Goal: Information Seeking & Learning: Find specific fact

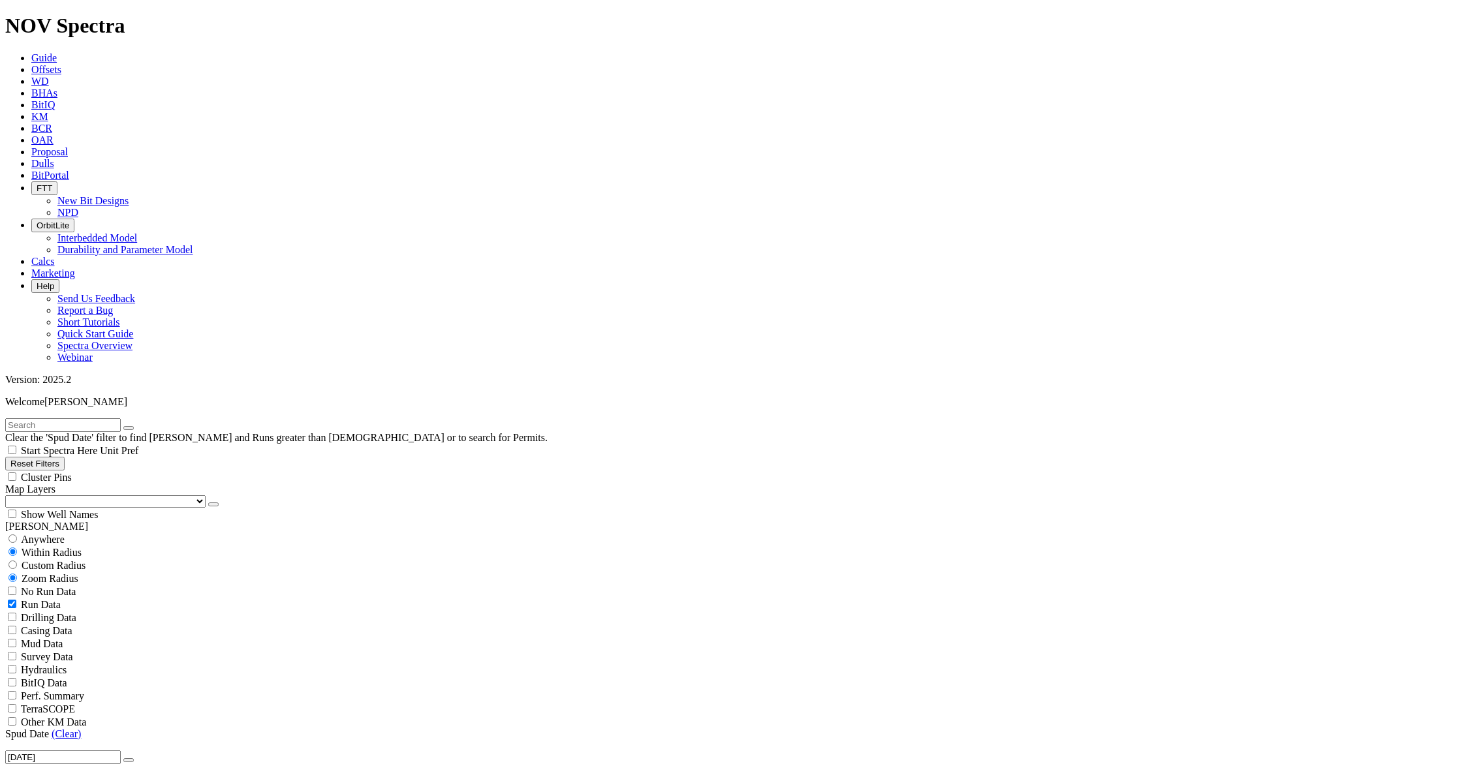
scroll to position [4743, 0]
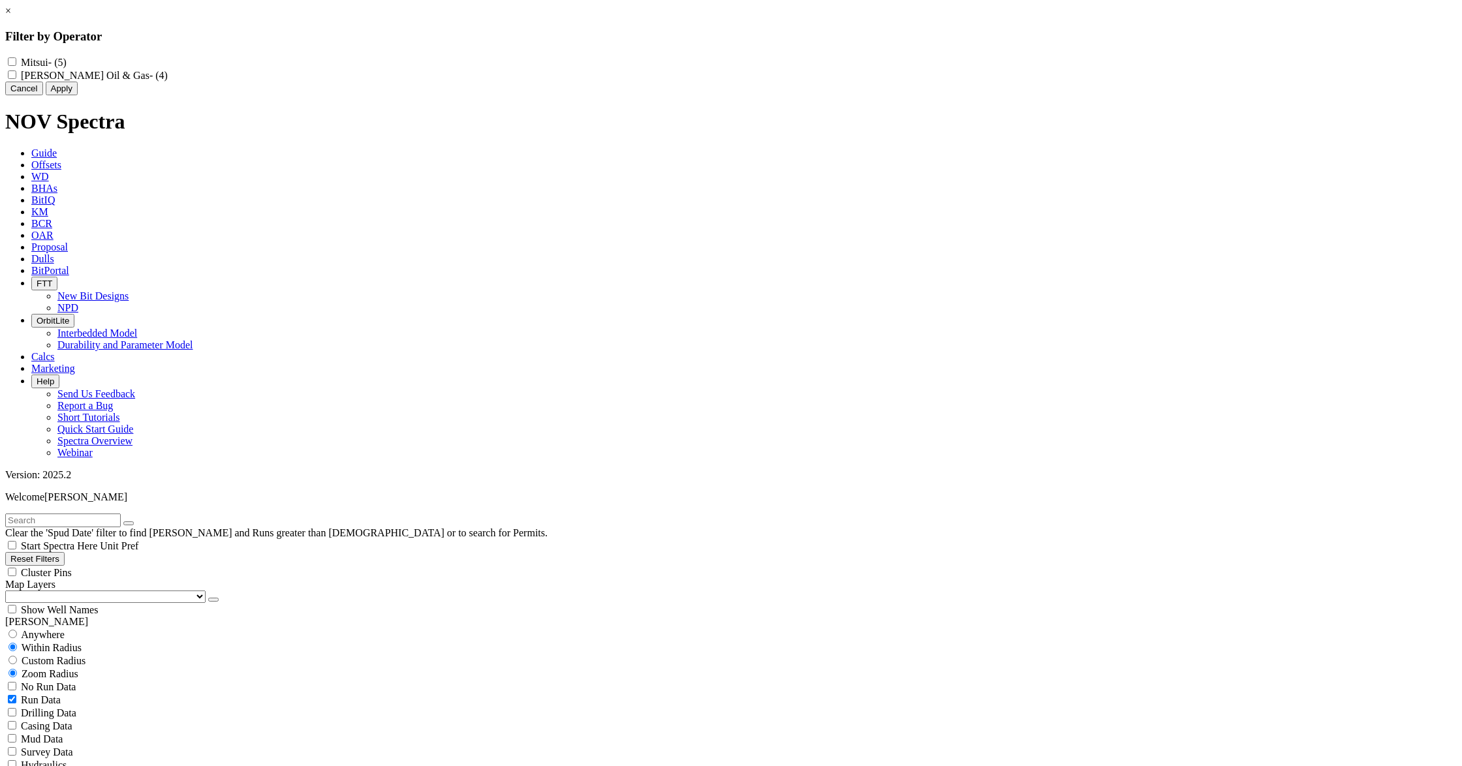
click at [67, 63] on label "Mitsui - (5)" at bounding box center [44, 62] width 46 height 11
click at [16, 63] on input "Mitsui - (5)" at bounding box center [12, 61] width 8 height 8
checkbox input "true"
click at [78, 95] on button "Apply" at bounding box center [62, 89] width 32 height 14
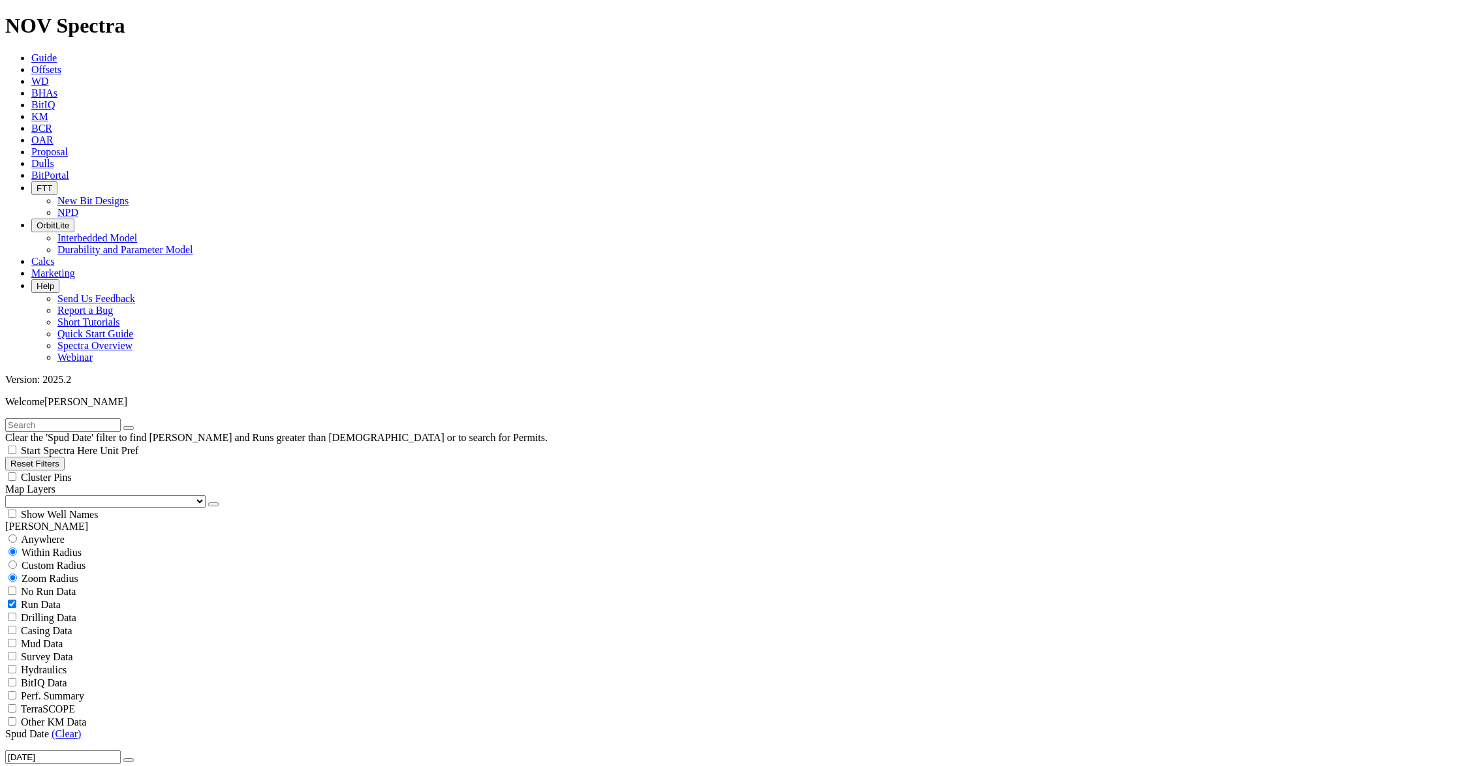
drag, startPoint x: 1297, startPoint y: 322, endPoint x: 1358, endPoint y: 322, distance: 60.7
drag, startPoint x: 1346, startPoint y: 317, endPoint x: 1262, endPoint y: 317, distance: 83.5
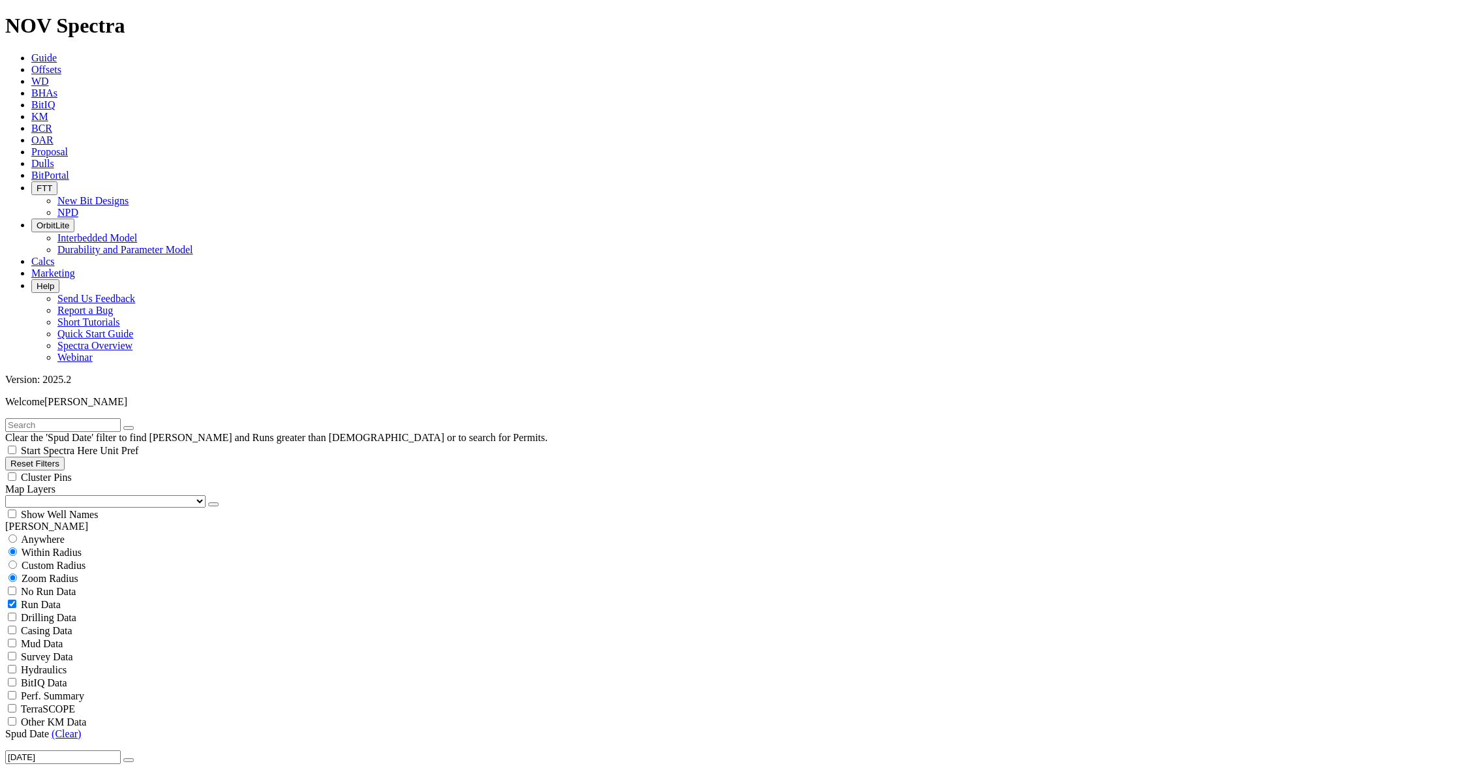
drag, startPoint x: 112, startPoint y: 58, endPoint x: 161, endPoint y: 55, distance: 48.4
click at [112, 418] on input "text" at bounding box center [63, 425] width 116 height 14
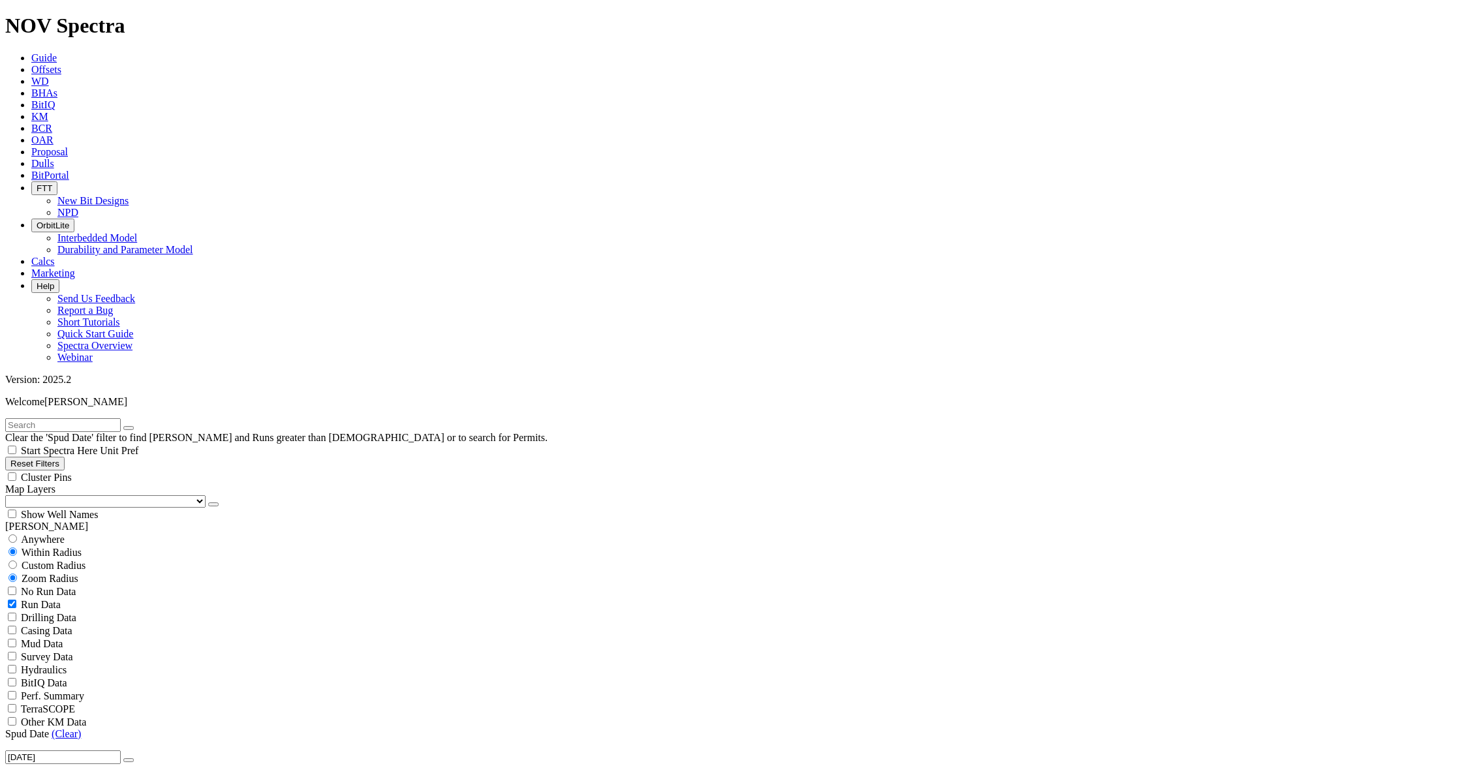
select select "? number:10.625 ?"
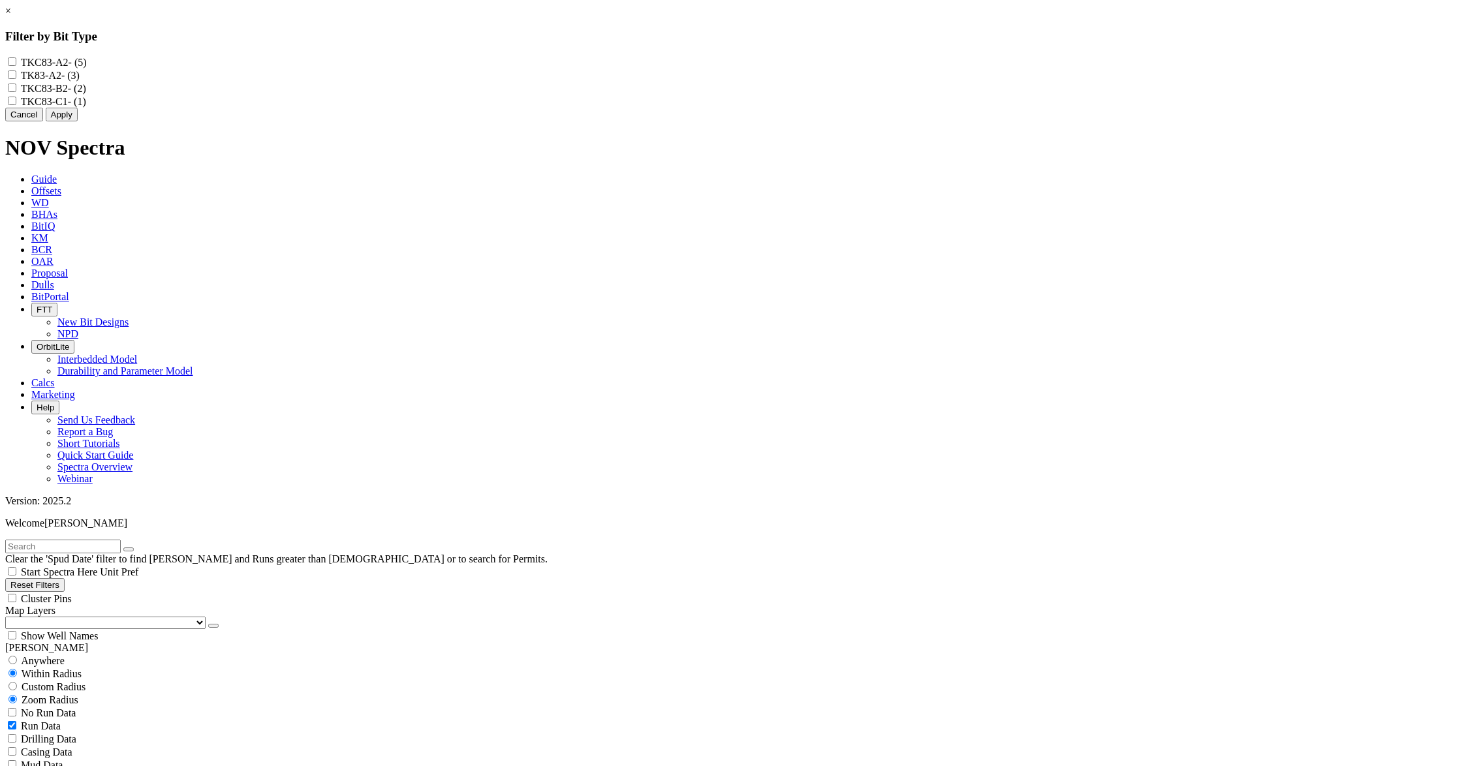
click at [653, 63] on div "TKC83-A2 - (5)" at bounding box center [730, 61] width 1451 height 13
click at [16, 63] on input "TKC83-A2 - (5)" at bounding box center [12, 61] width 8 height 8
checkbox input "true"
click at [648, 74] on div "TK83-A2 - (3)" at bounding box center [730, 75] width 1451 height 13
click at [16, 79] on input "TK83-A2 - (3)" at bounding box center [12, 74] width 8 height 8
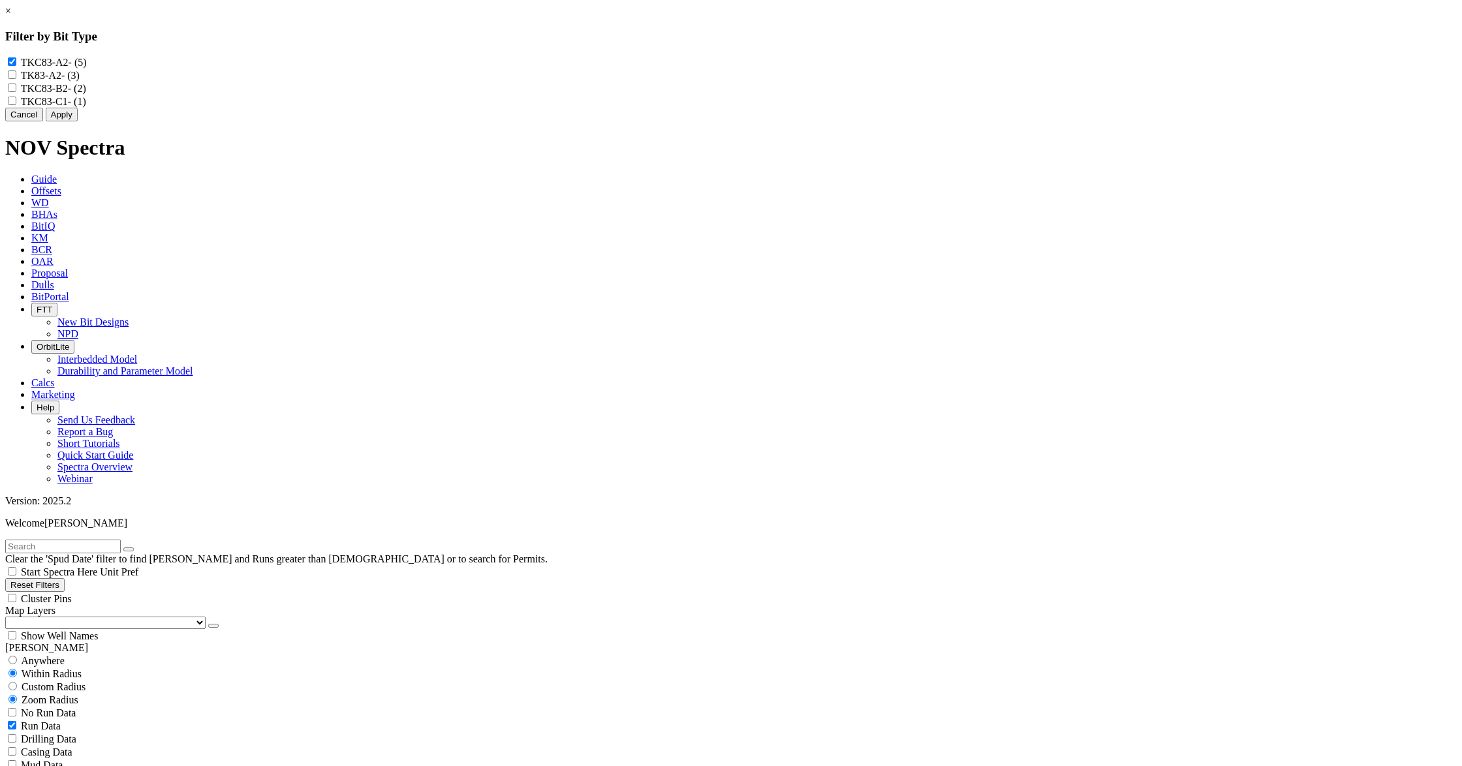
checkbox input "true"
click at [16, 92] on input "TKC83-B2 - (2)" at bounding box center [12, 88] width 8 height 8
checkbox input "true"
click at [16, 105] on input "TKC83-C1 - (1)" at bounding box center [12, 101] width 8 height 8
checkbox input "true"
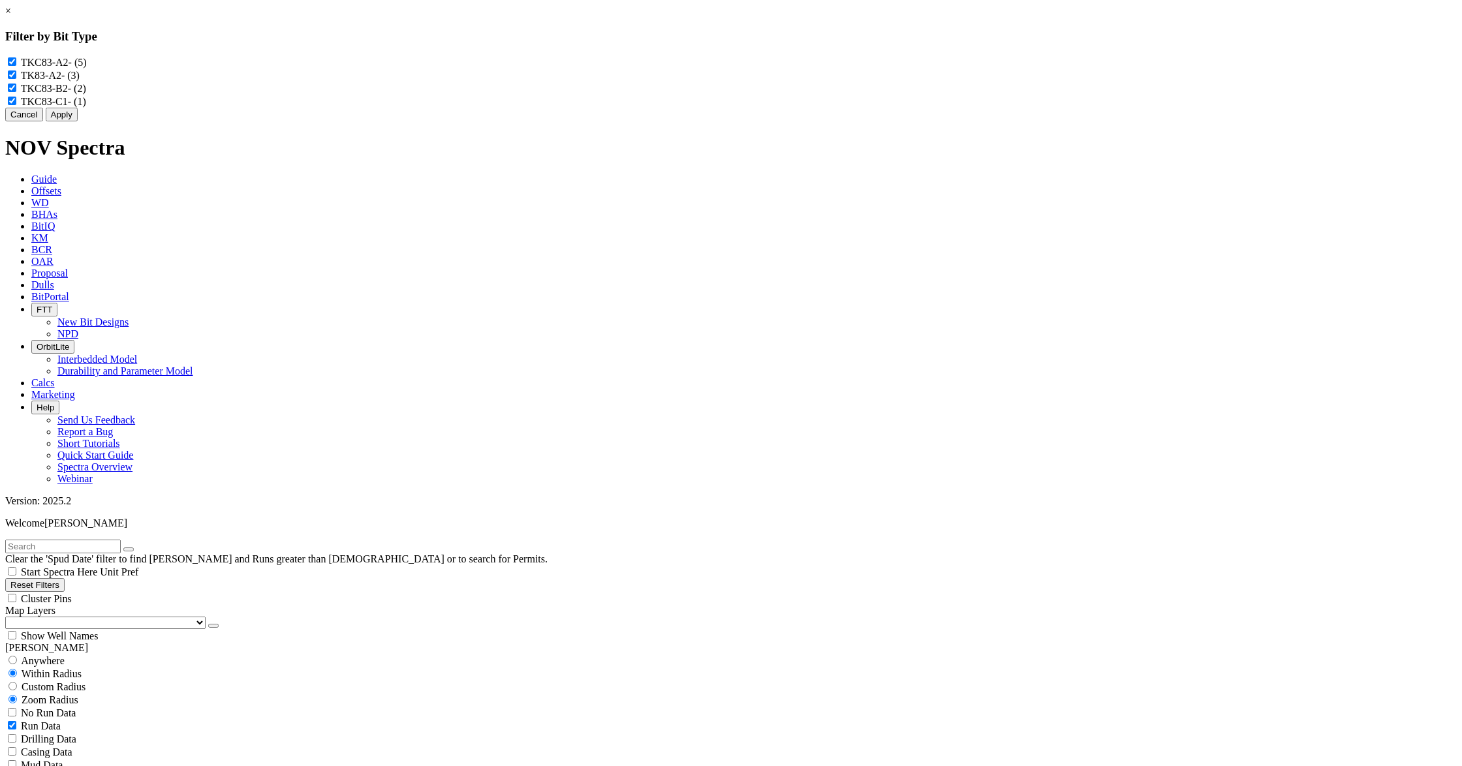
click at [78, 121] on button "Apply" at bounding box center [62, 115] width 32 height 14
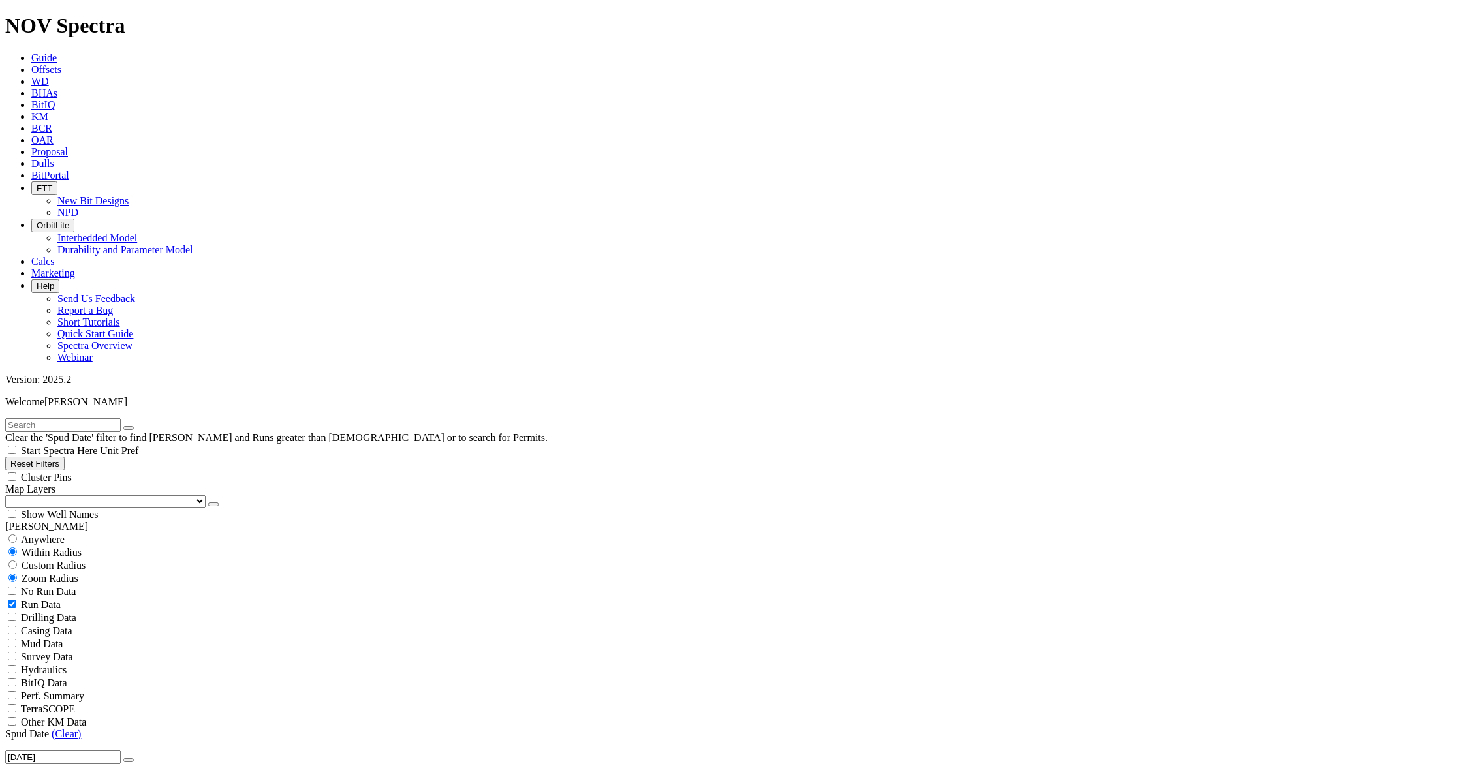
click at [74, 728] on link "(Clear)" at bounding box center [66, 733] width 29 height 11
select select
click at [51, 534] on span "Anywhere" at bounding box center [43, 539] width 44 height 11
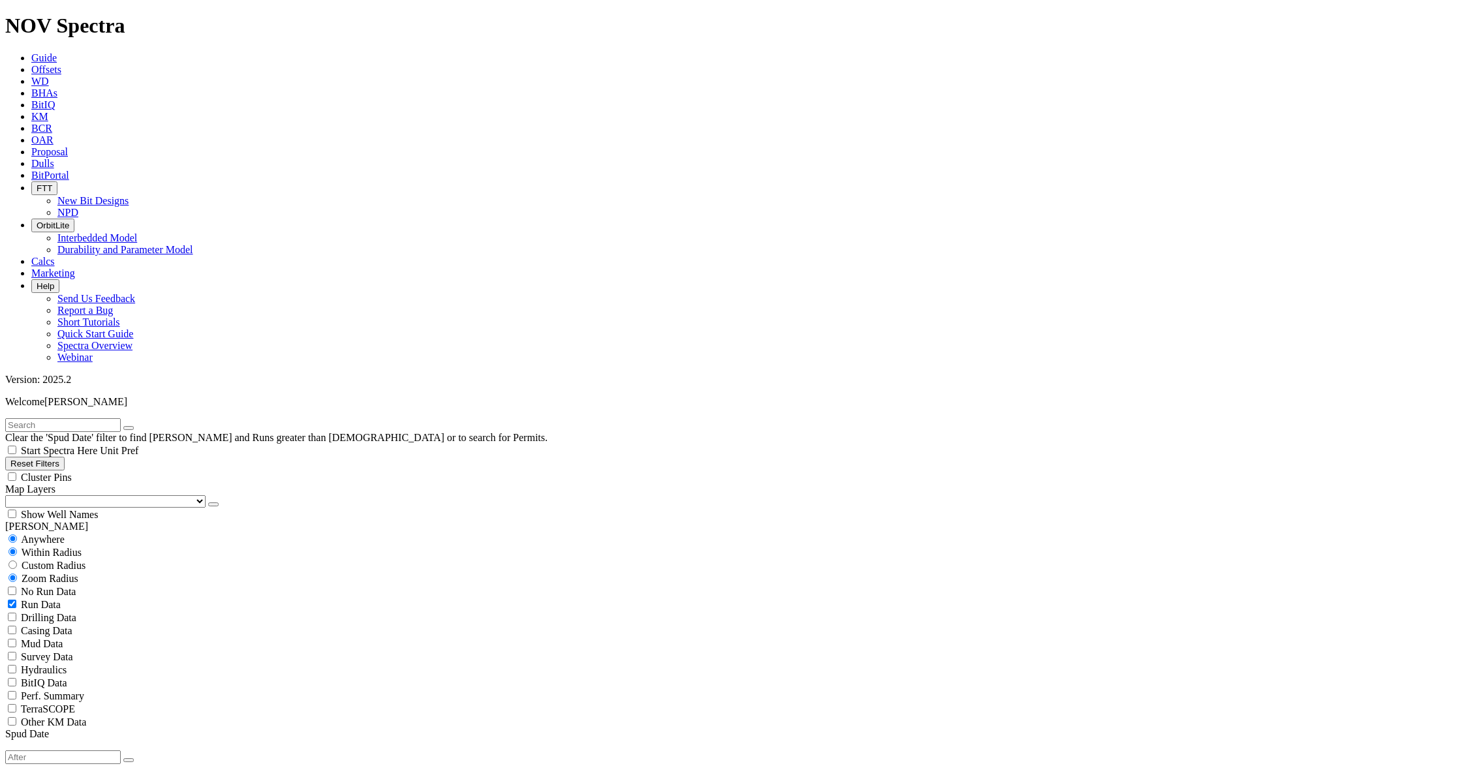
radio input "true"
radio input "false"
radio input "true"
click at [59, 534] on span "Anywhere" at bounding box center [43, 539] width 44 height 11
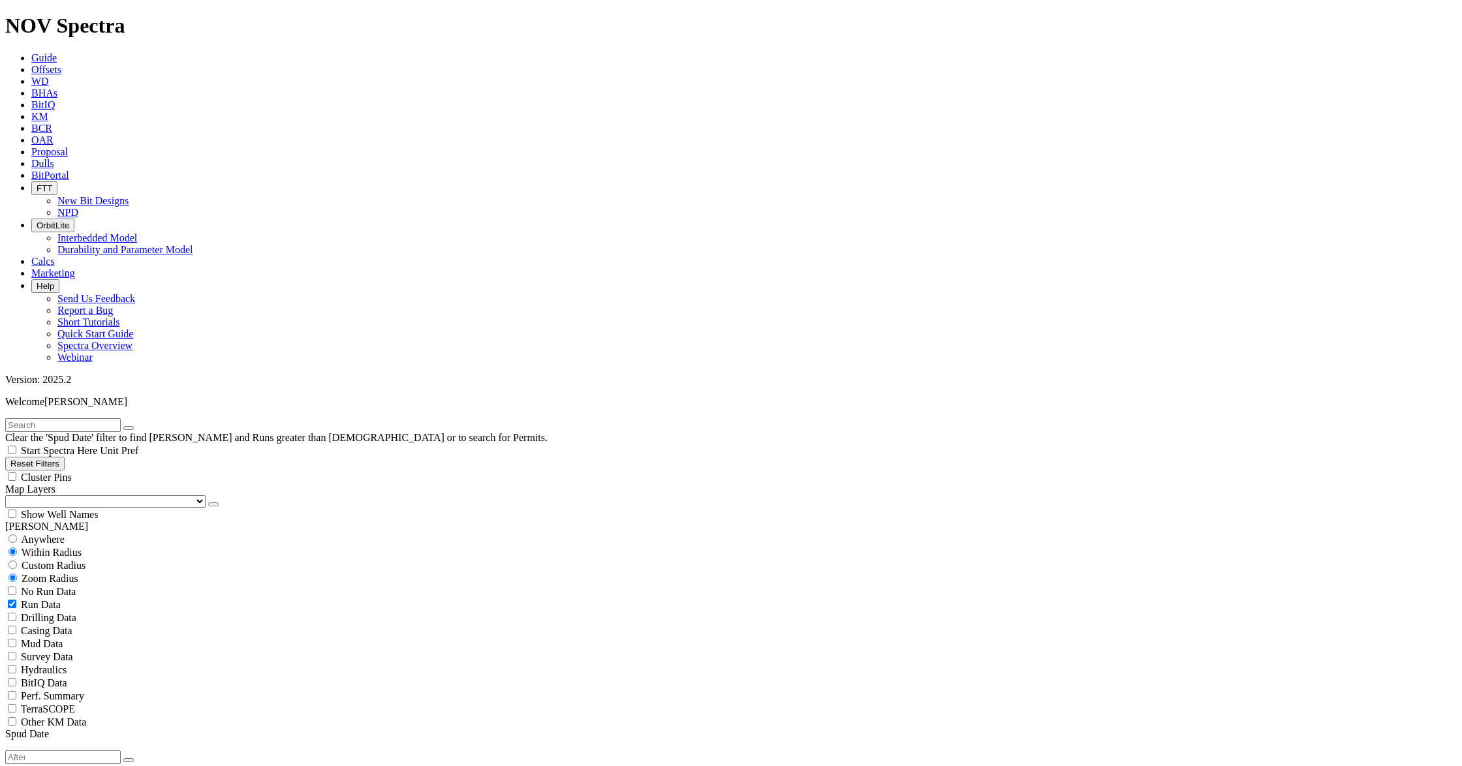
radio input "true"
radio input "false"
radio input "true"
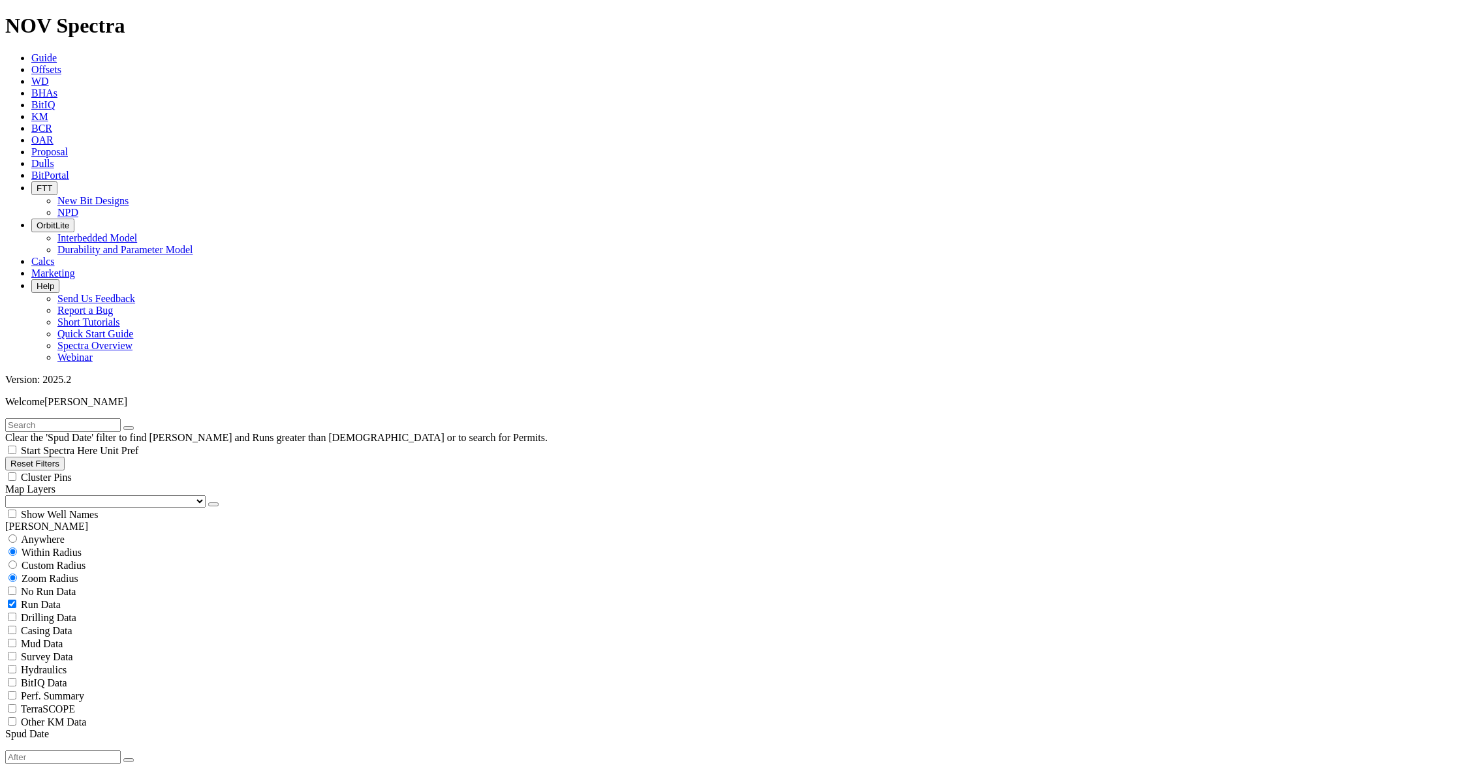
scroll to position [270, 0]
select select
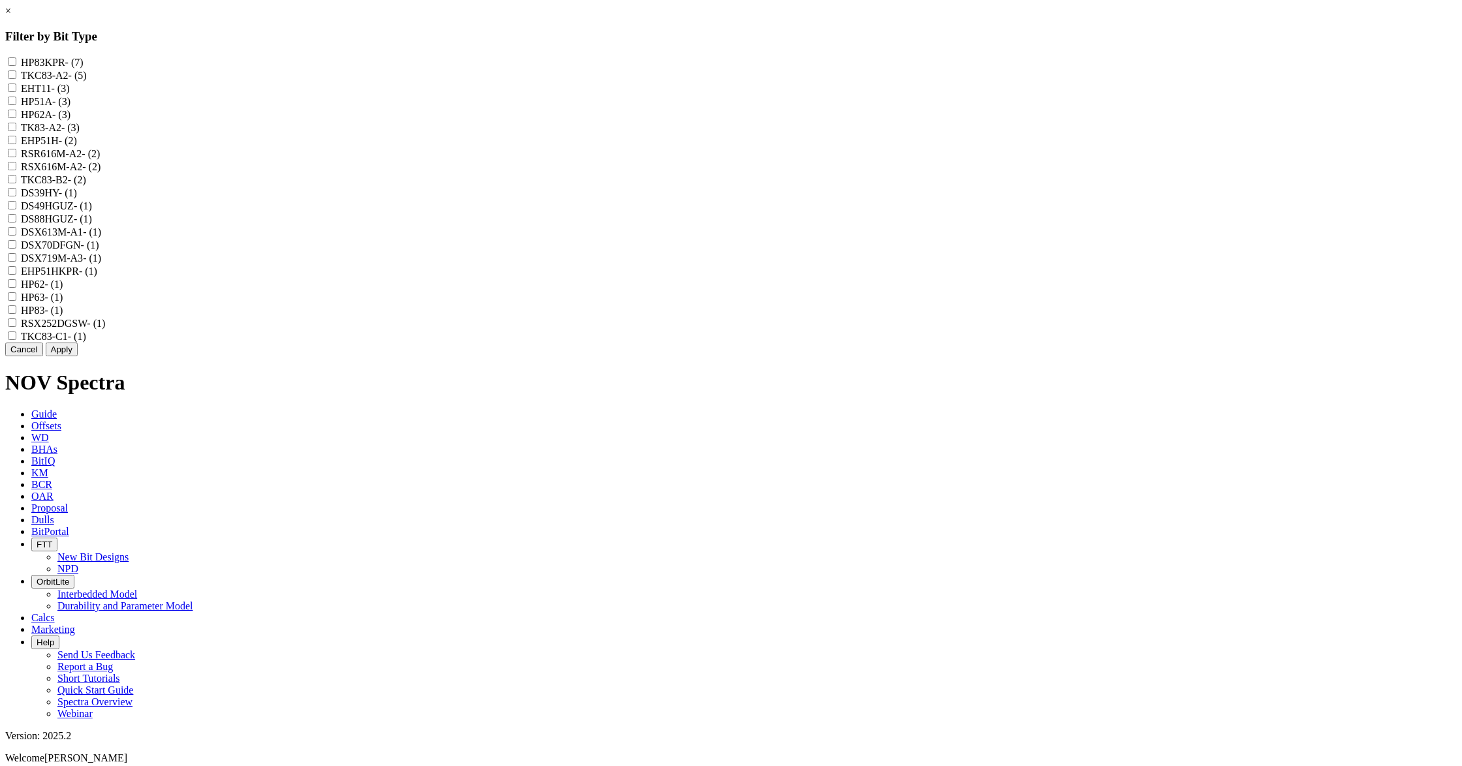
click at [43, 356] on button "Cancel" at bounding box center [24, 350] width 38 height 14
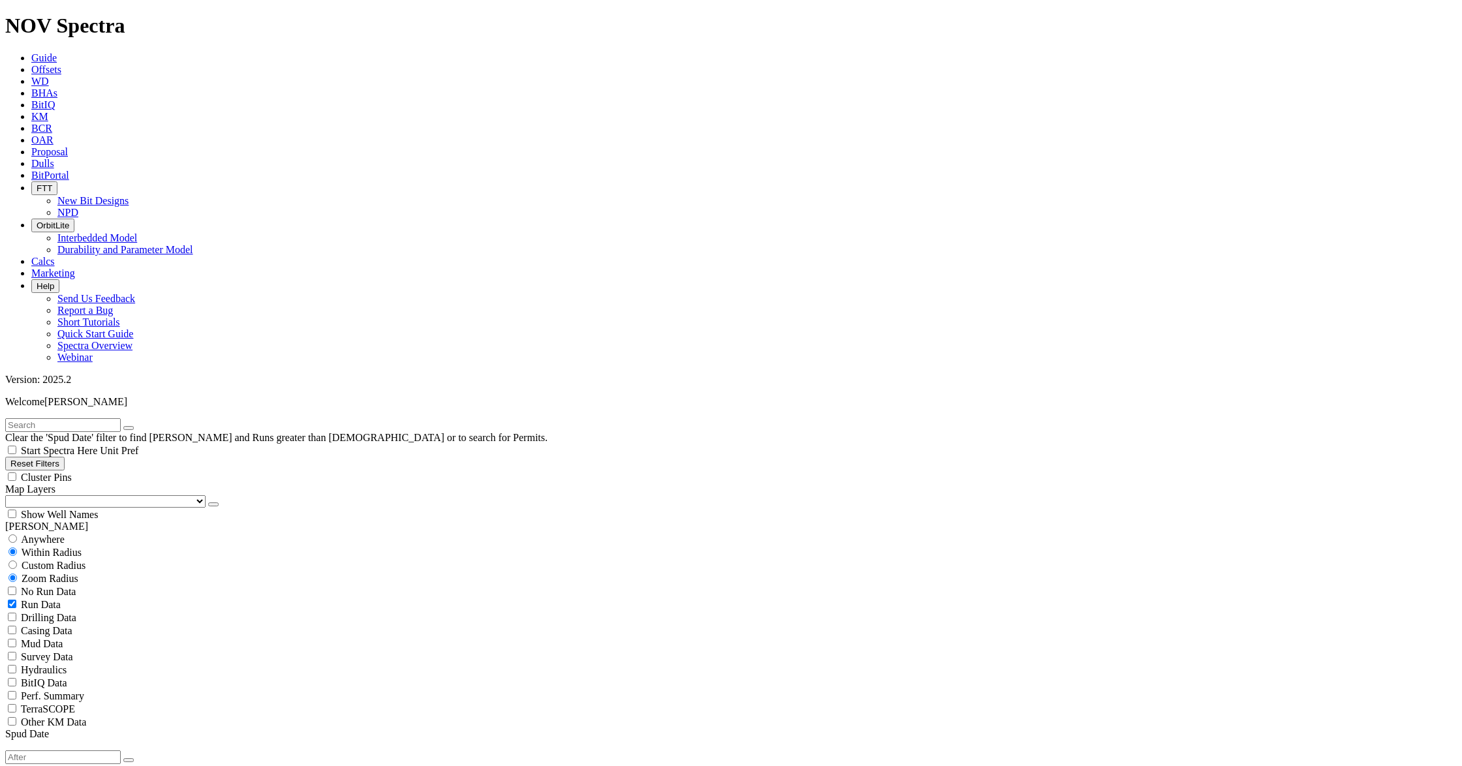
scroll to position [178, 0]
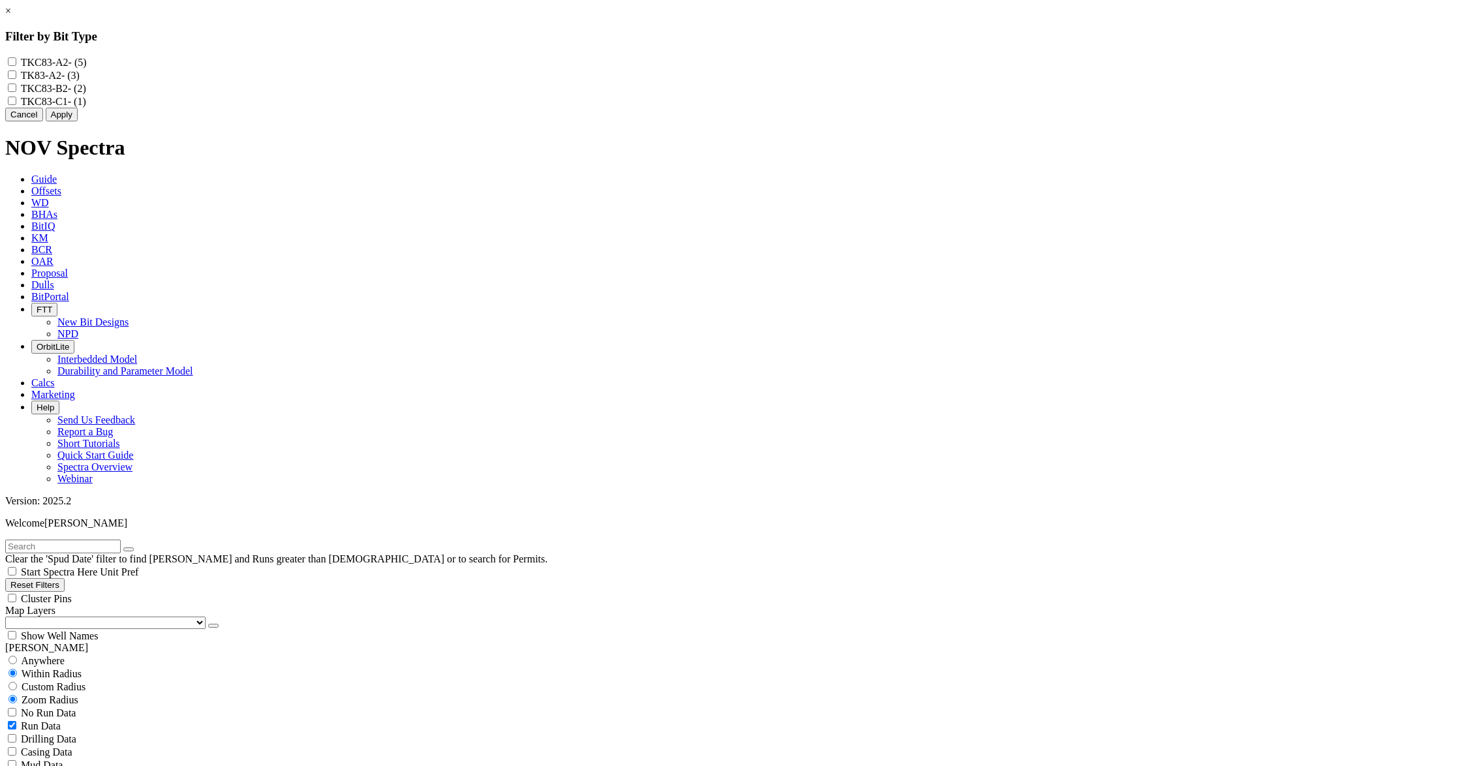
click at [16, 61] on input "TKC83-A2 - (5)" at bounding box center [12, 61] width 8 height 8
checkbox input "true"
click at [16, 79] on input "TK83-A2 - (3)" at bounding box center [12, 74] width 8 height 8
checkbox input "true"
click at [16, 92] on input "TKC83-B2 - (2)" at bounding box center [12, 88] width 8 height 8
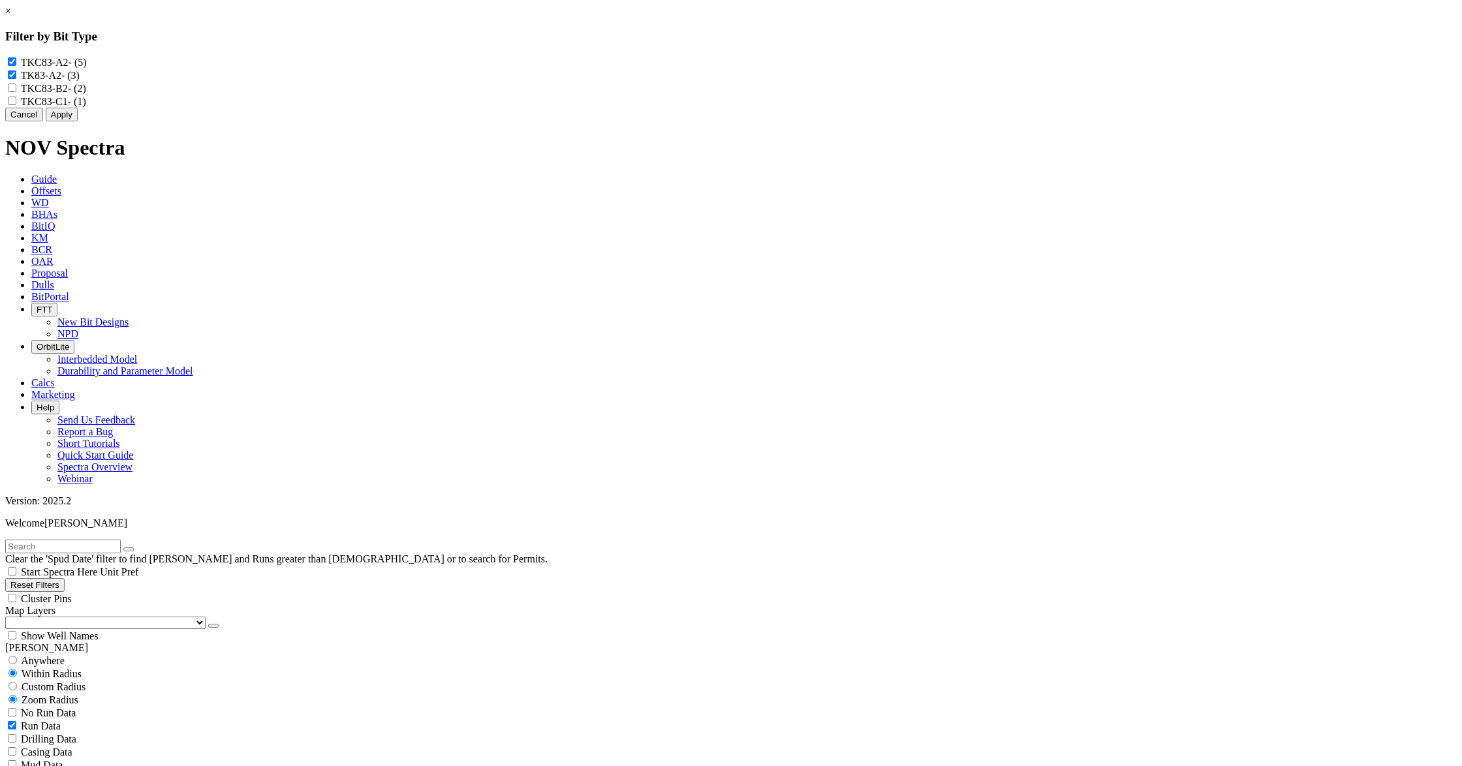
checkbox input "true"
click at [16, 105] on input "TKC83-C1 - (1)" at bounding box center [12, 101] width 8 height 8
checkbox input "true"
click at [11, 16] on link "×" at bounding box center [8, 10] width 6 height 11
